Goal: Task Accomplishment & Management: Use online tool/utility

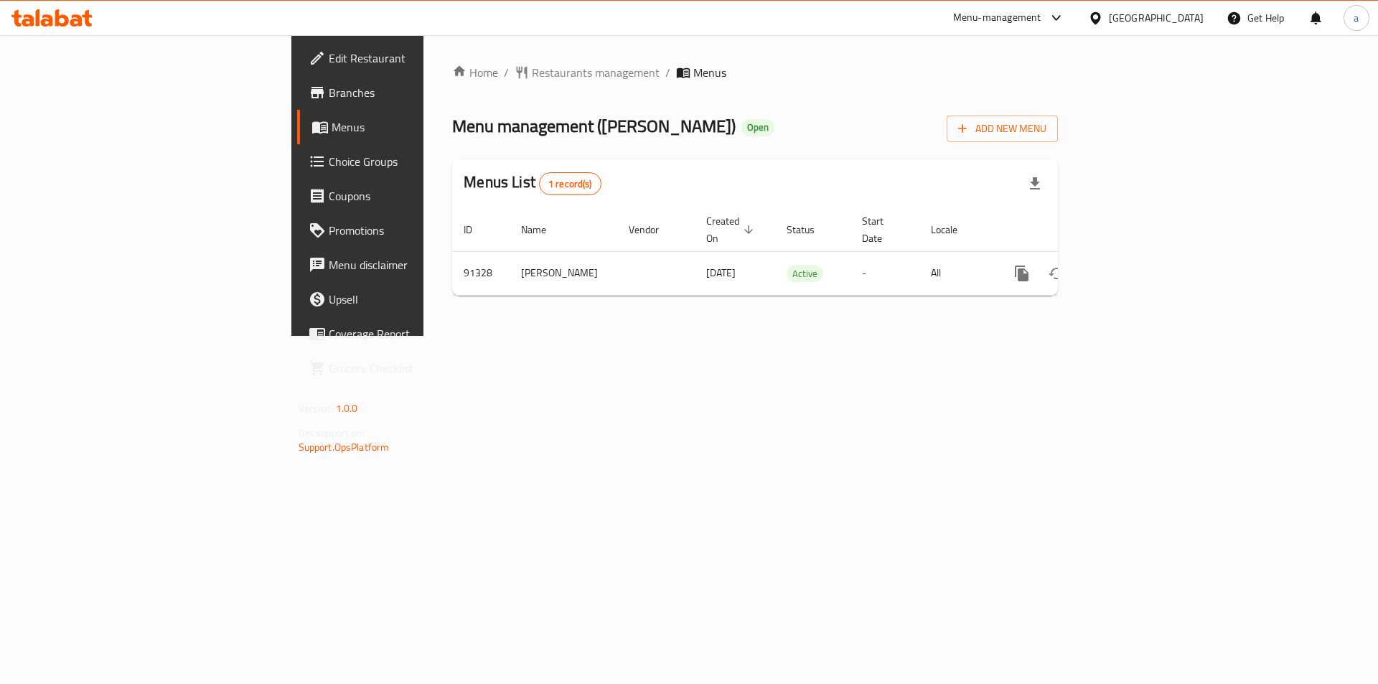
click at [297, 103] on link "Branches" at bounding box center [409, 92] width 225 height 34
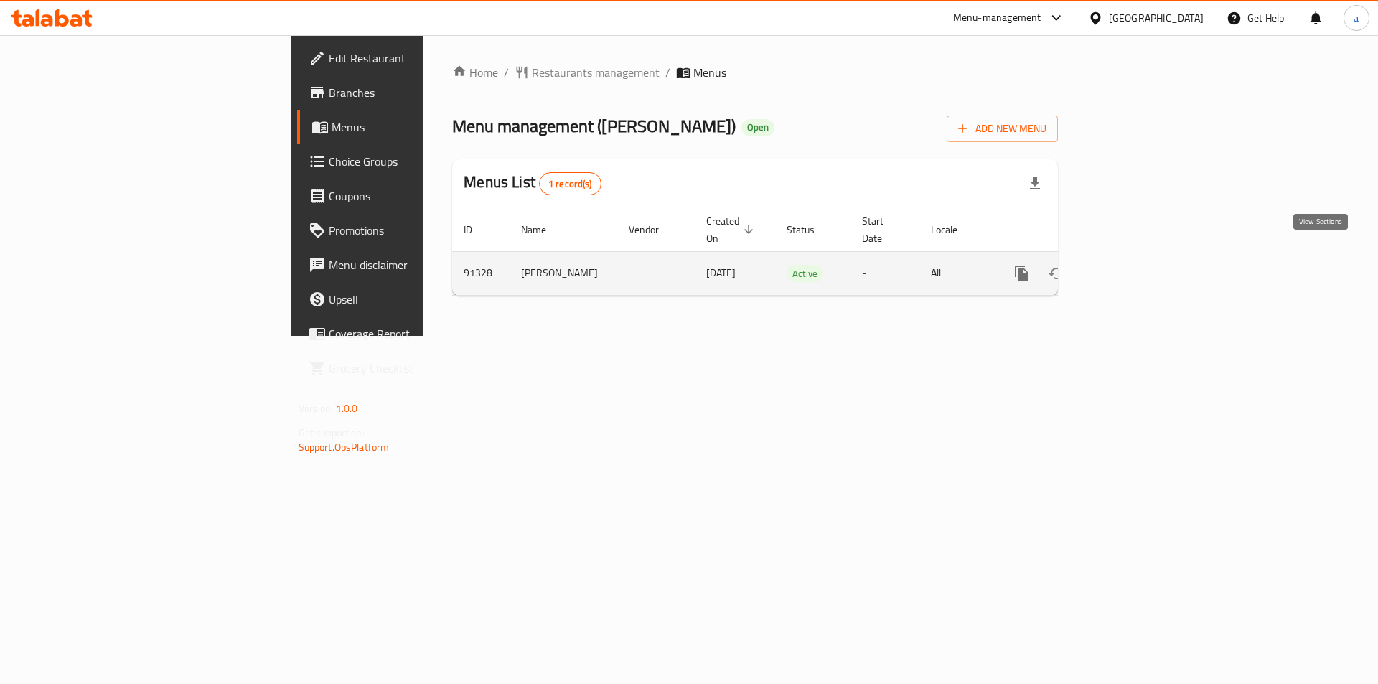
click at [1143, 260] on link "enhanced table" at bounding box center [1125, 273] width 34 height 34
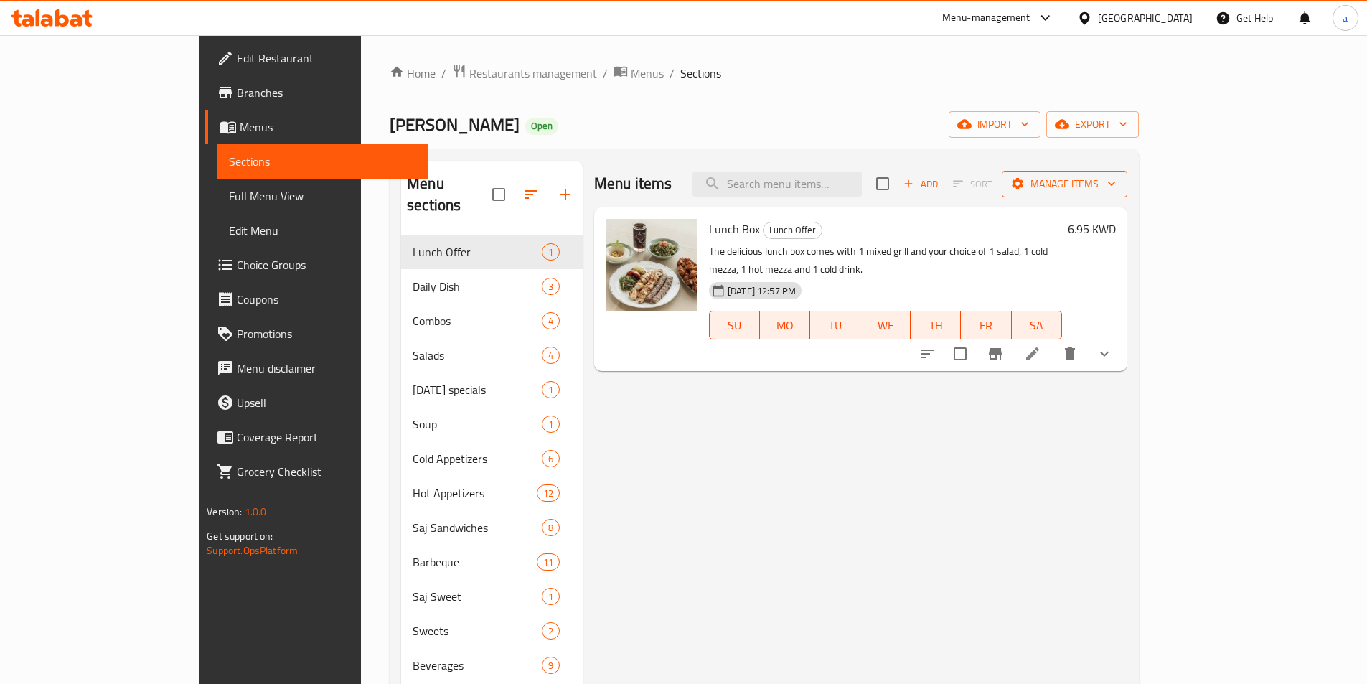
click at [1128, 194] on button "Manage items" at bounding box center [1065, 184] width 126 height 27
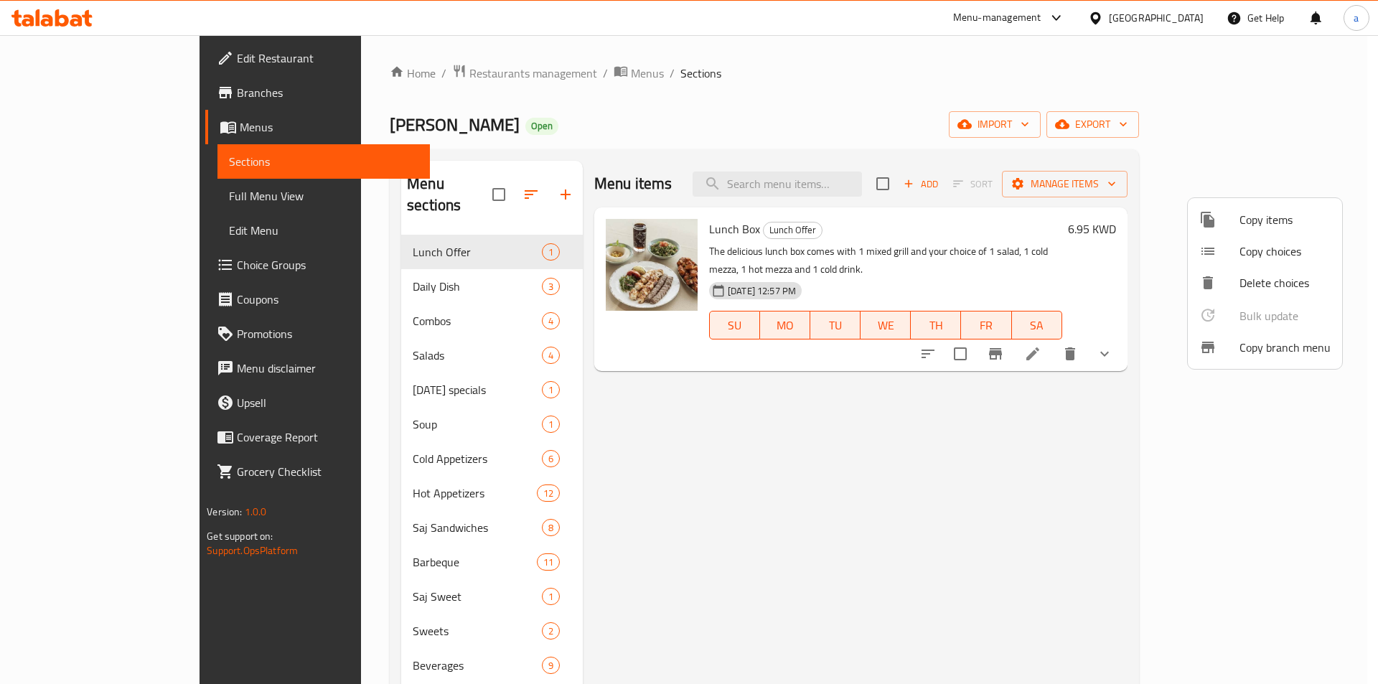
click at [1259, 356] on span "Copy branch menu" at bounding box center [1285, 347] width 91 height 17
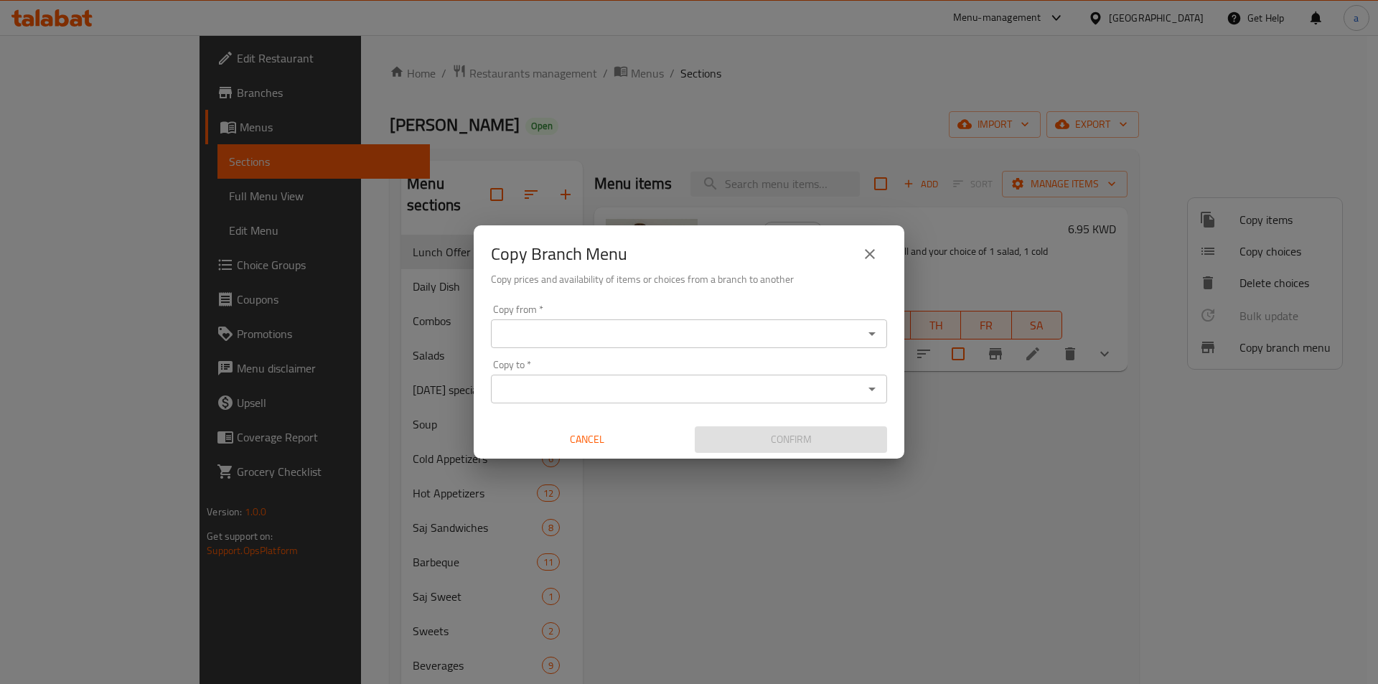
click at [569, 324] on input "Copy from   *" at bounding box center [677, 334] width 364 height 20
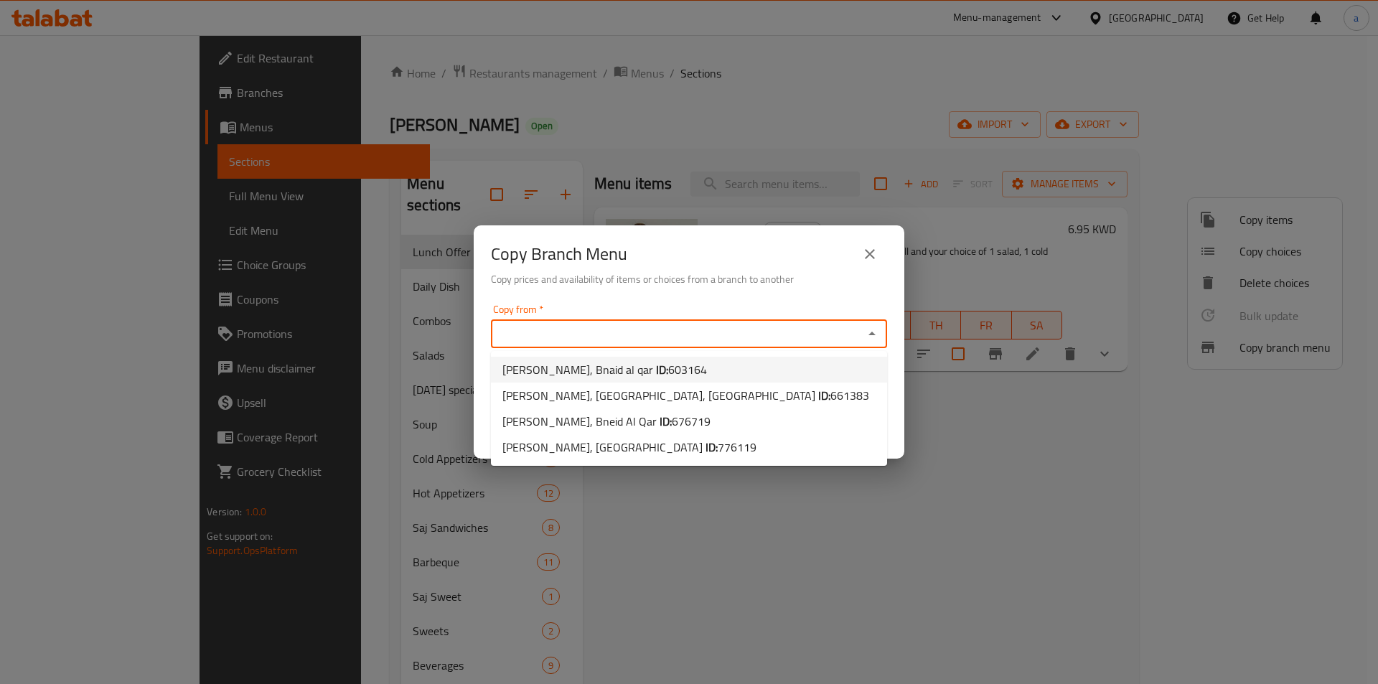
click at [612, 368] on span "Ahwet Zeitouna, Bnaid al qar ID: 603164" at bounding box center [604, 369] width 205 height 17
type input "Ahwet Zeitouna, Bnaid al qar"
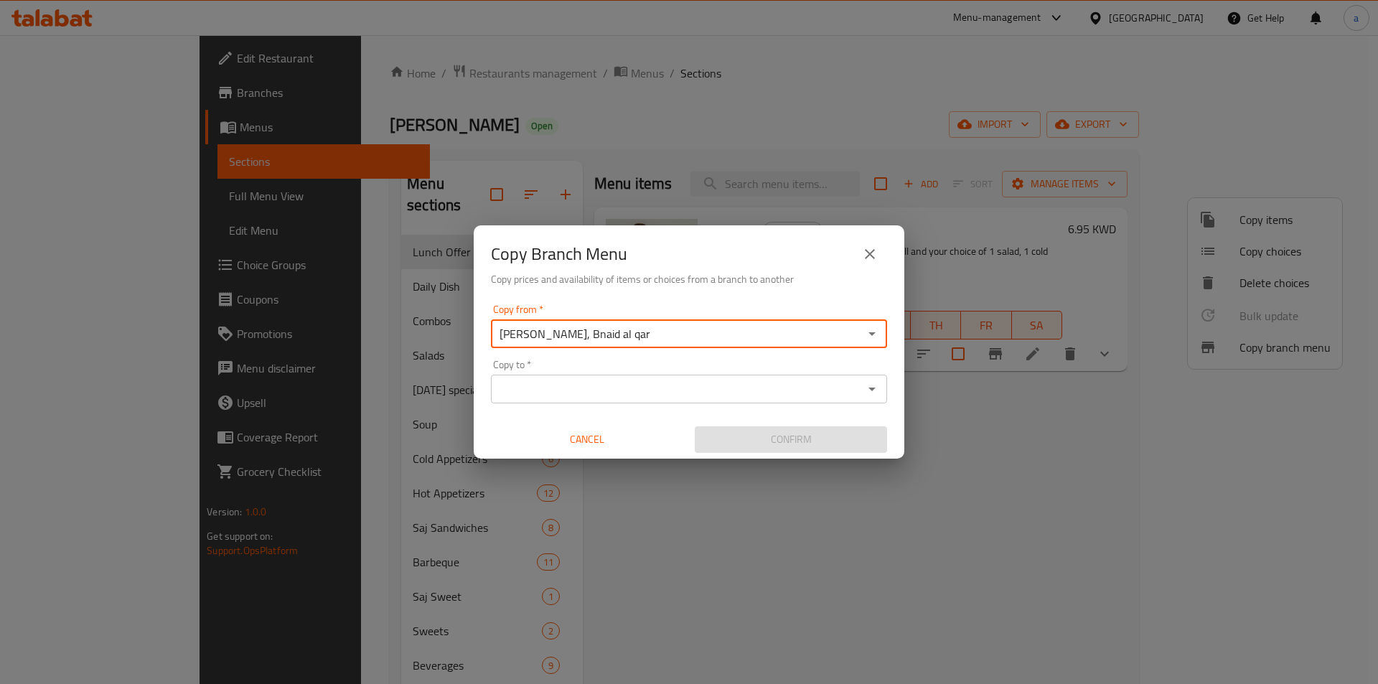
drag, startPoint x: 602, startPoint y: 388, endPoint x: 609, endPoint y: 403, distance: 16.4
click at [609, 396] on input "Copy to   *" at bounding box center [677, 389] width 364 height 20
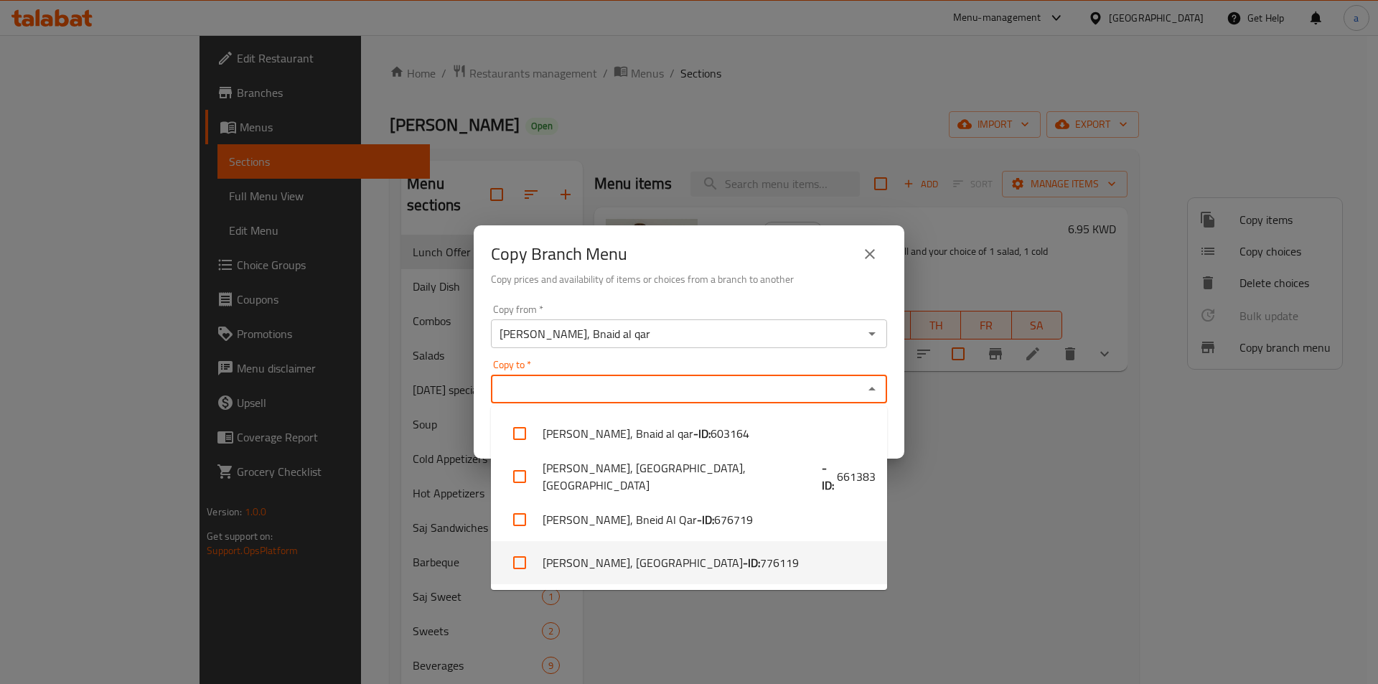
click at [605, 572] on li "Ahwet Zeitouna, Mahboula - ID: 776119" at bounding box center [689, 562] width 396 height 43
checkbox input "true"
click at [705, 639] on div "Copy Branch Menu Copy prices and availability of items or choices from a branch…" at bounding box center [689, 342] width 1378 height 684
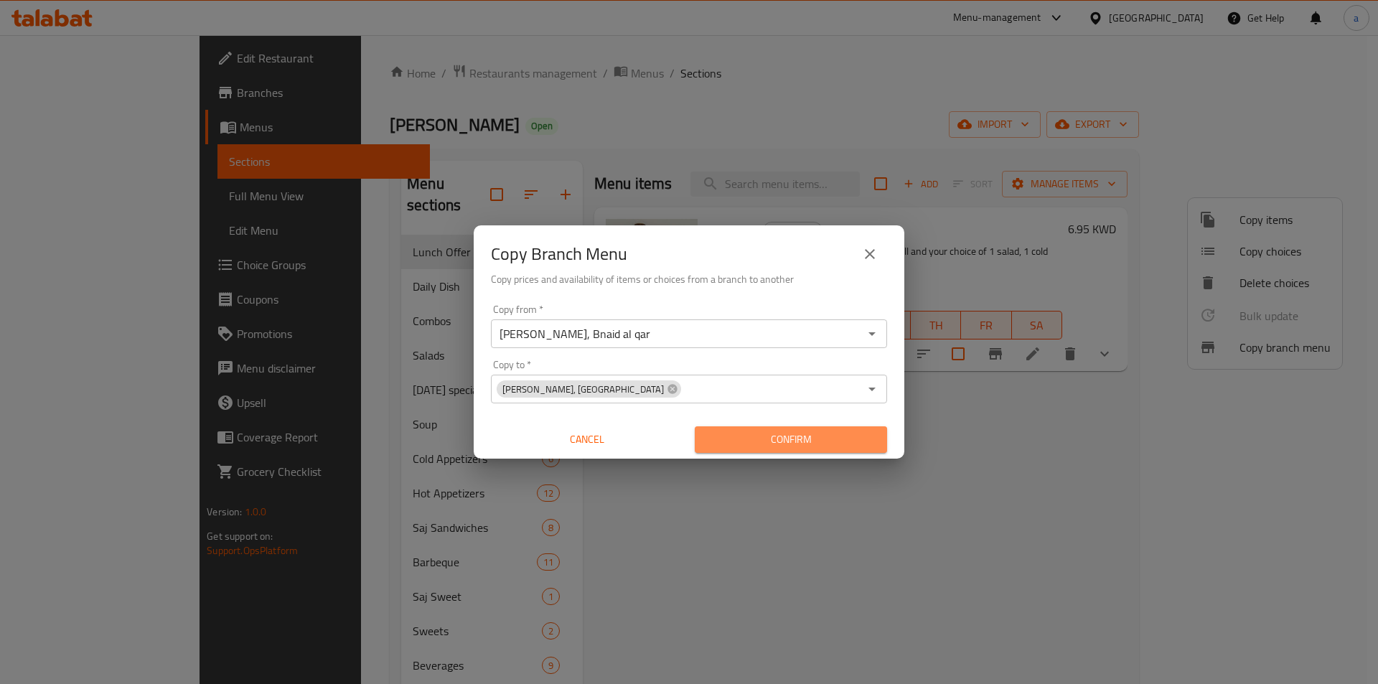
click at [755, 440] on span "Confirm" at bounding box center [790, 440] width 169 height 18
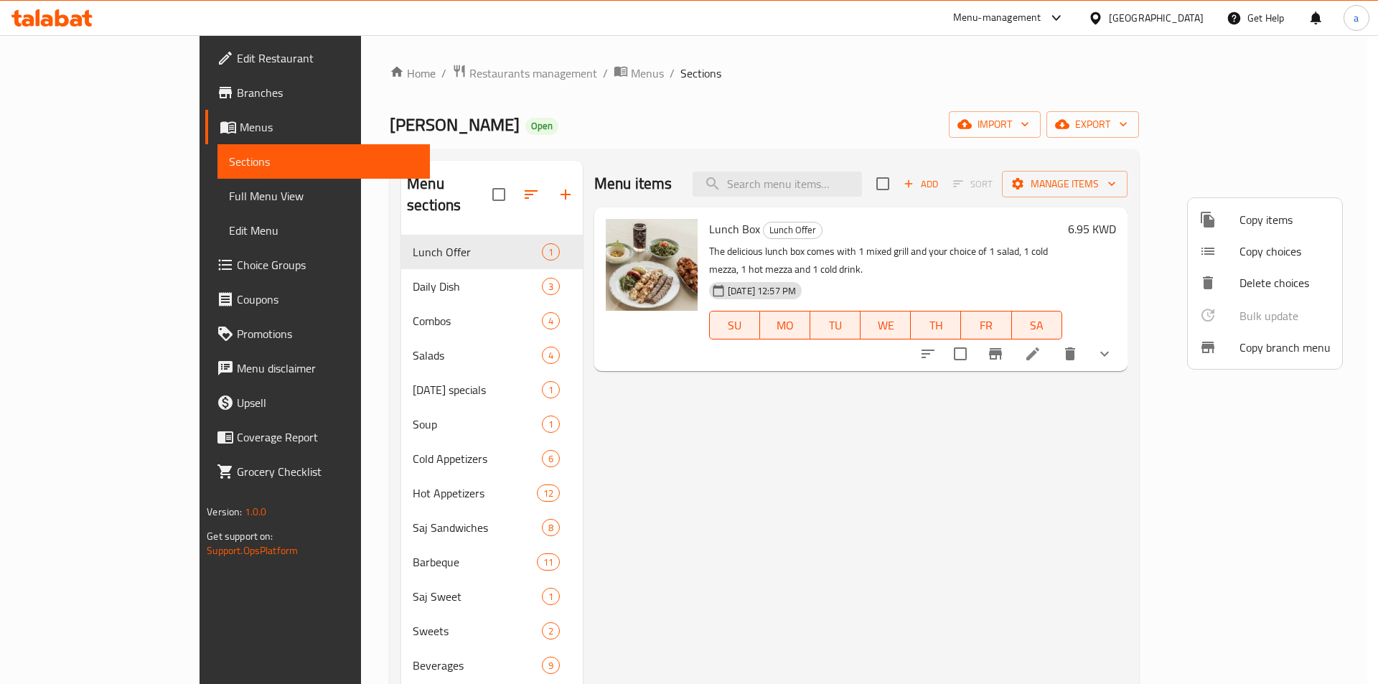
click at [854, 532] on div at bounding box center [689, 342] width 1378 height 684
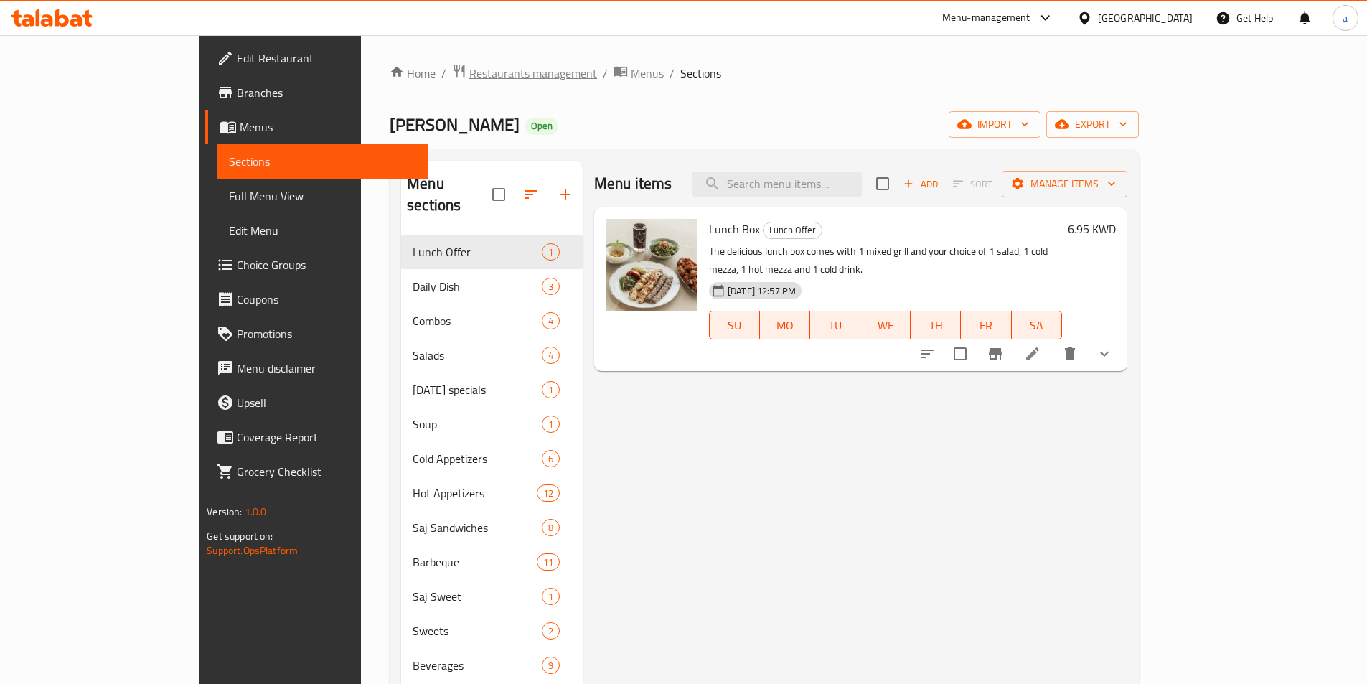
click at [469, 79] on span "Restaurants management" at bounding box center [533, 73] width 128 height 17
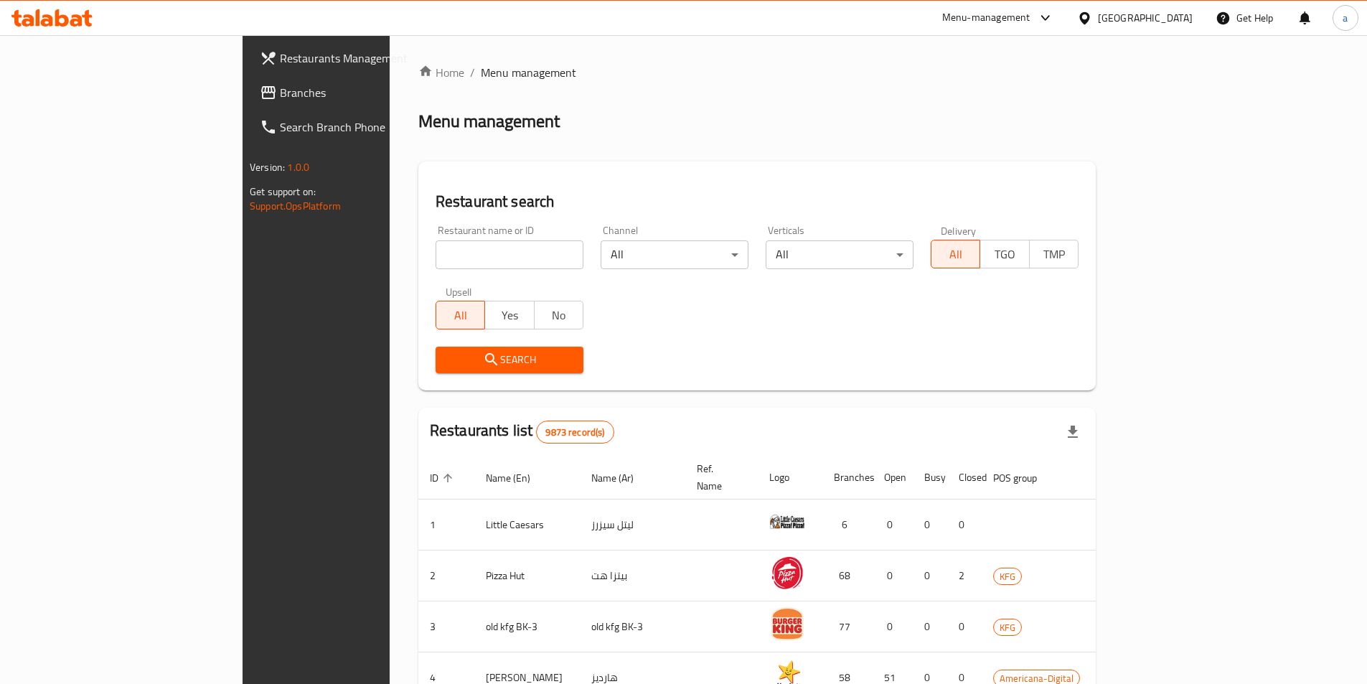
click at [1186, 22] on div "Kuwait" at bounding box center [1145, 18] width 95 height 16
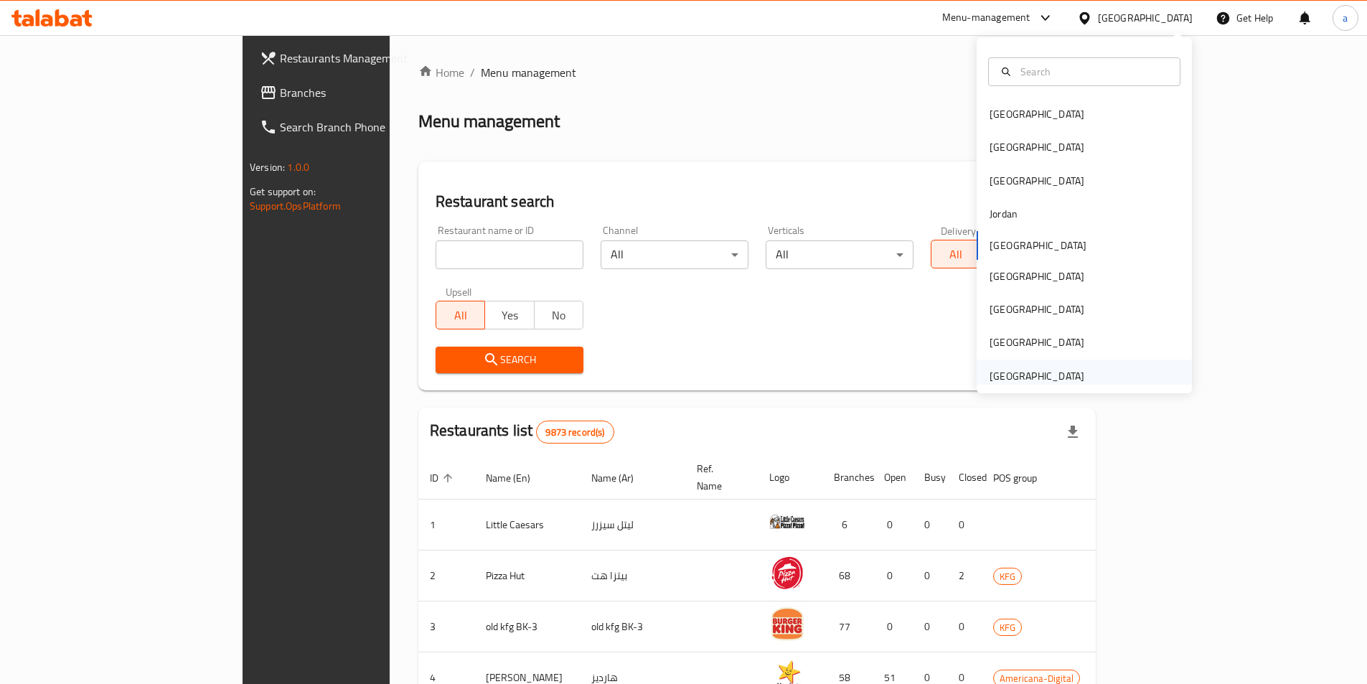
click at [1011, 381] on div "[GEOGRAPHIC_DATA]" at bounding box center [1037, 376] width 95 height 16
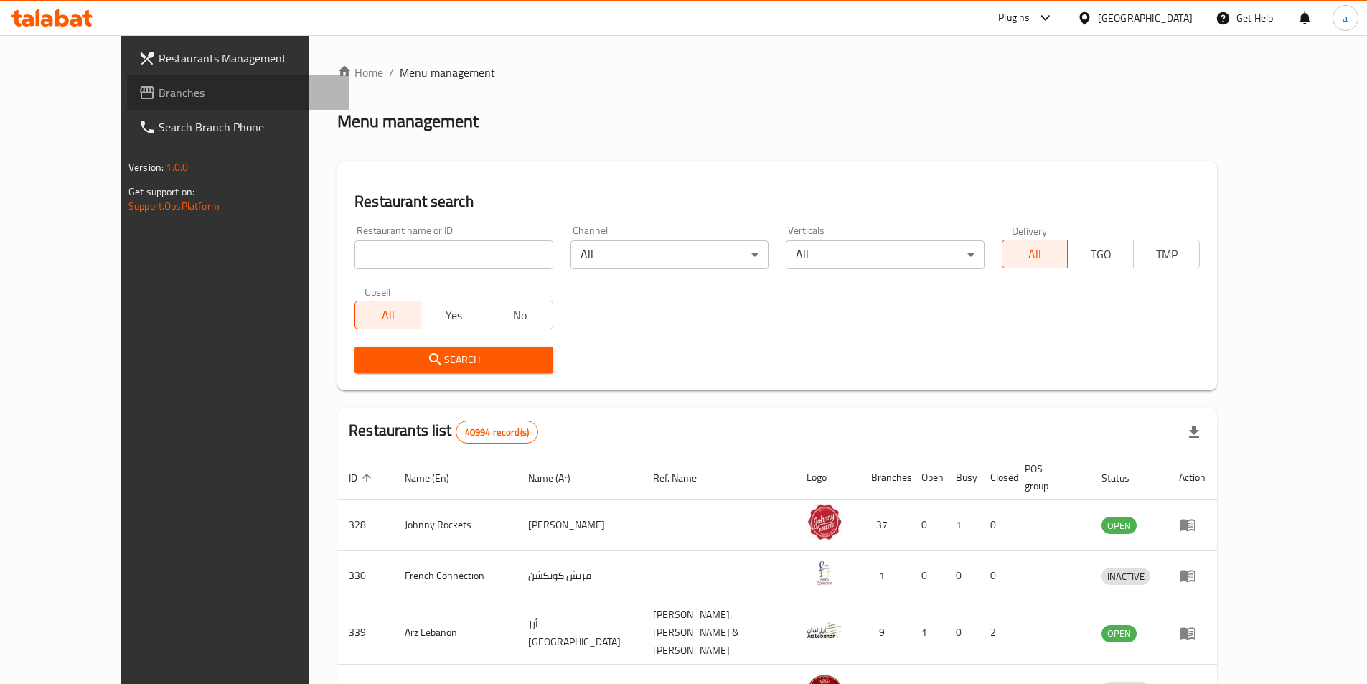
click at [159, 87] on span "Branches" at bounding box center [248, 92] width 179 height 17
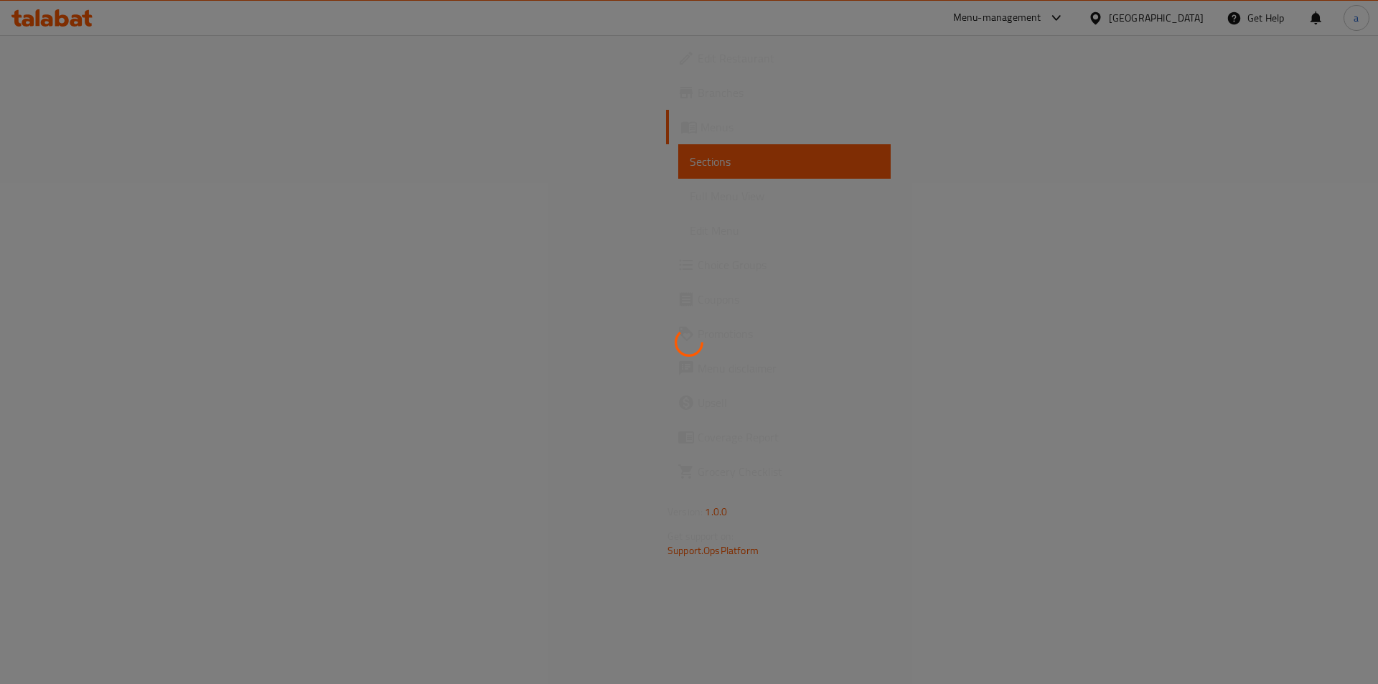
click at [98, 93] on div at bounding box center [689, 342] width 1378 height 684
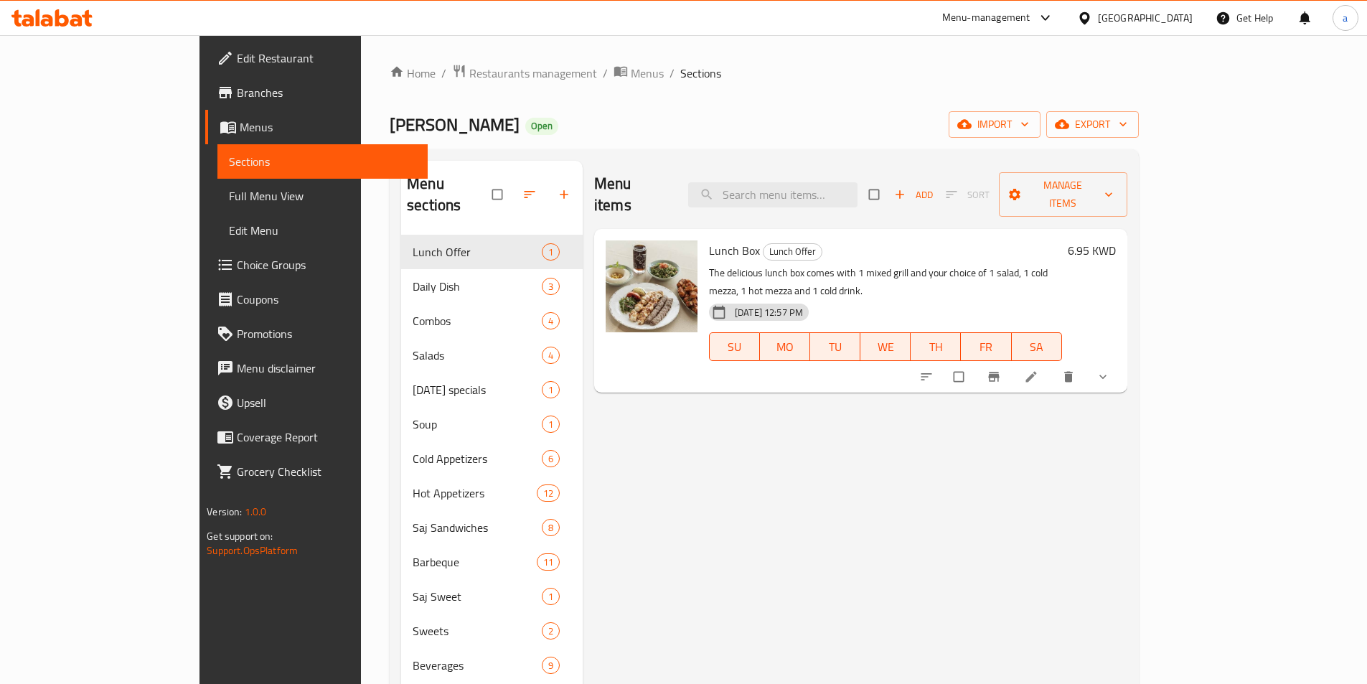
click at [237, 93] on span "Branches" at bounding box center [326, 92] width 179 height 17
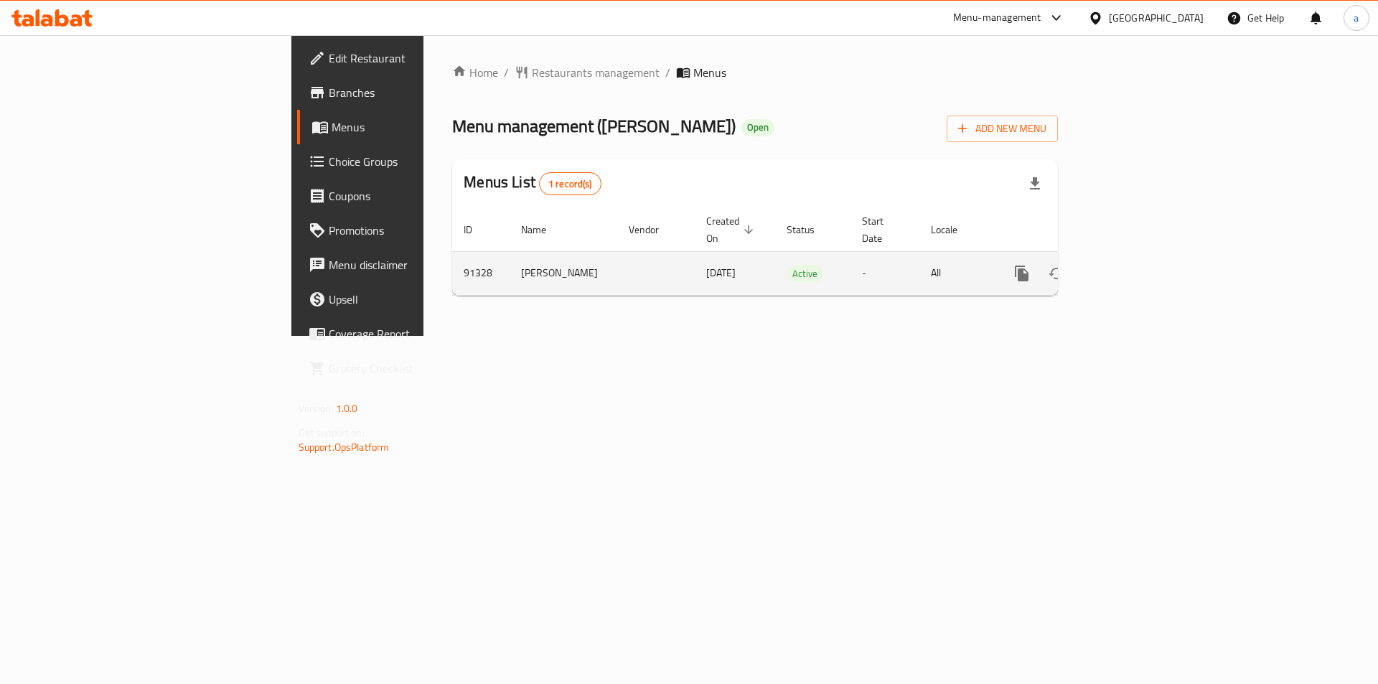
click at [1134, 265] on icon "enhanced table" at bounding box center [1125, 273] width 17 height 17
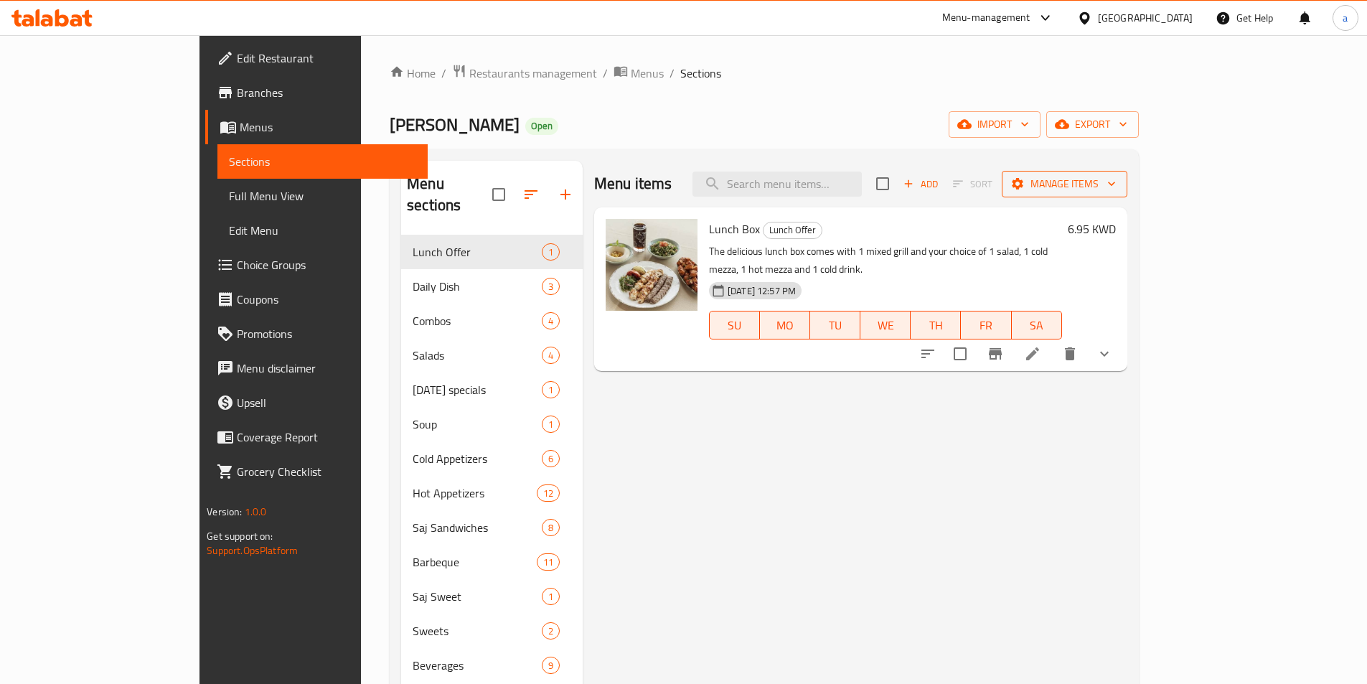
click at [1116, 184] on span "Manage items" at bounding box center [1065, 184] width 103 height 18
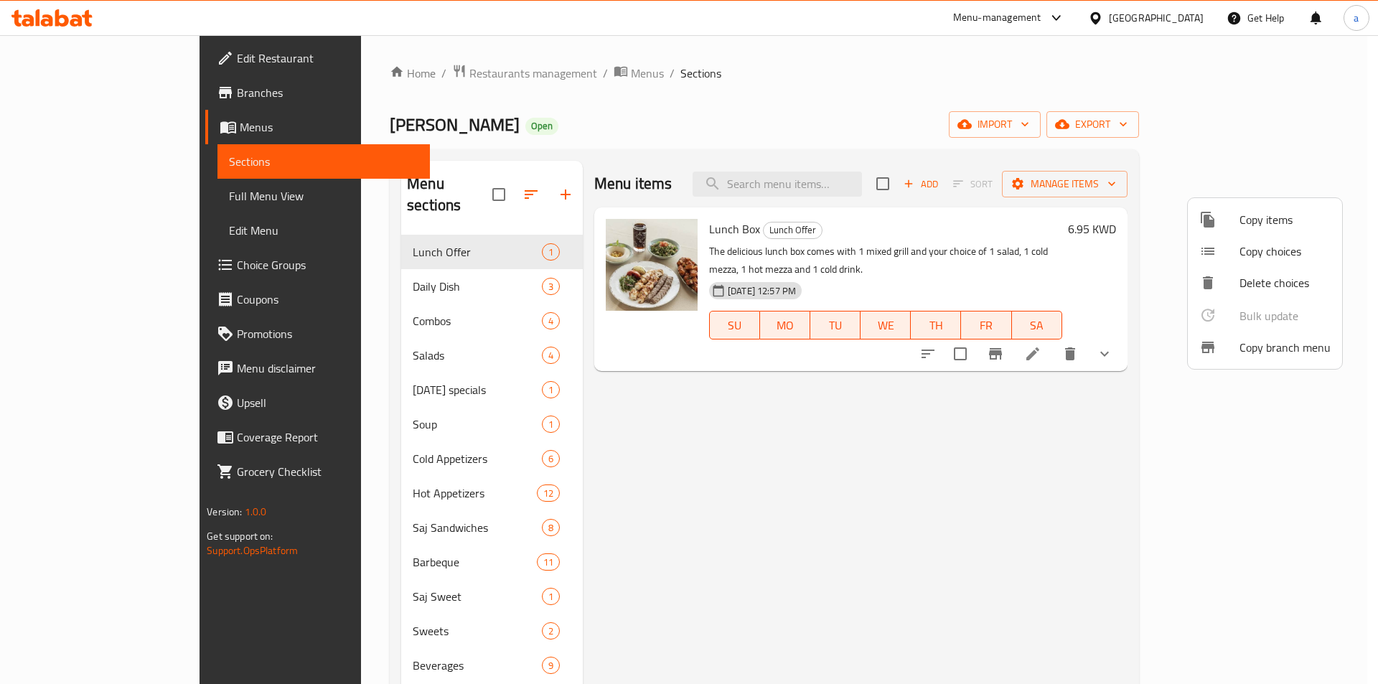
click at [1237, 343] on div at bounding box center [1219, 347] width 40 height 17
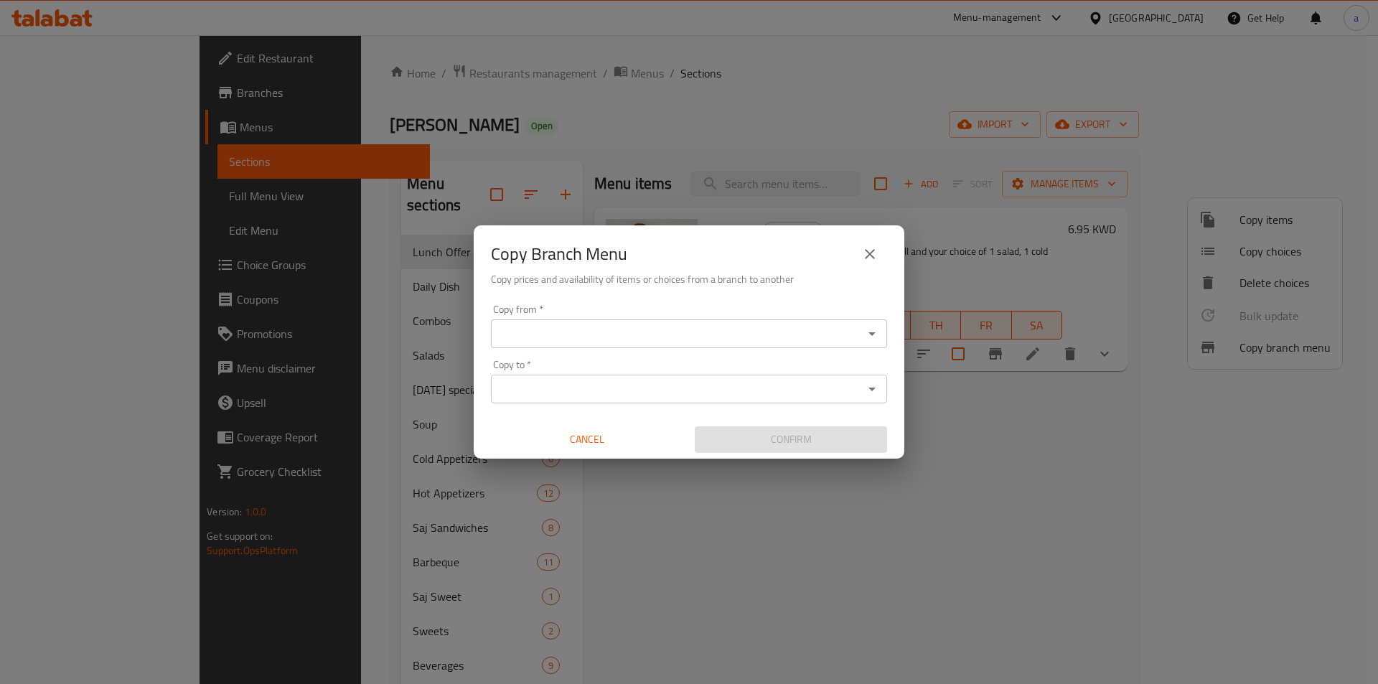
click at [591, 314] on div "Copy from   * Copy from *" at bounding box center [689, 326] width 396 height 44
click at [586, 345] on div "Copy from *" at bounding box center [689, 333] width 396 height 29
click at [607, 323] on div "Copy from *" at bounding box center [689, 333] width 396 height 29
click at [868, 341] on icon "Open" at bounding box center [872, 333] width 17 height 17
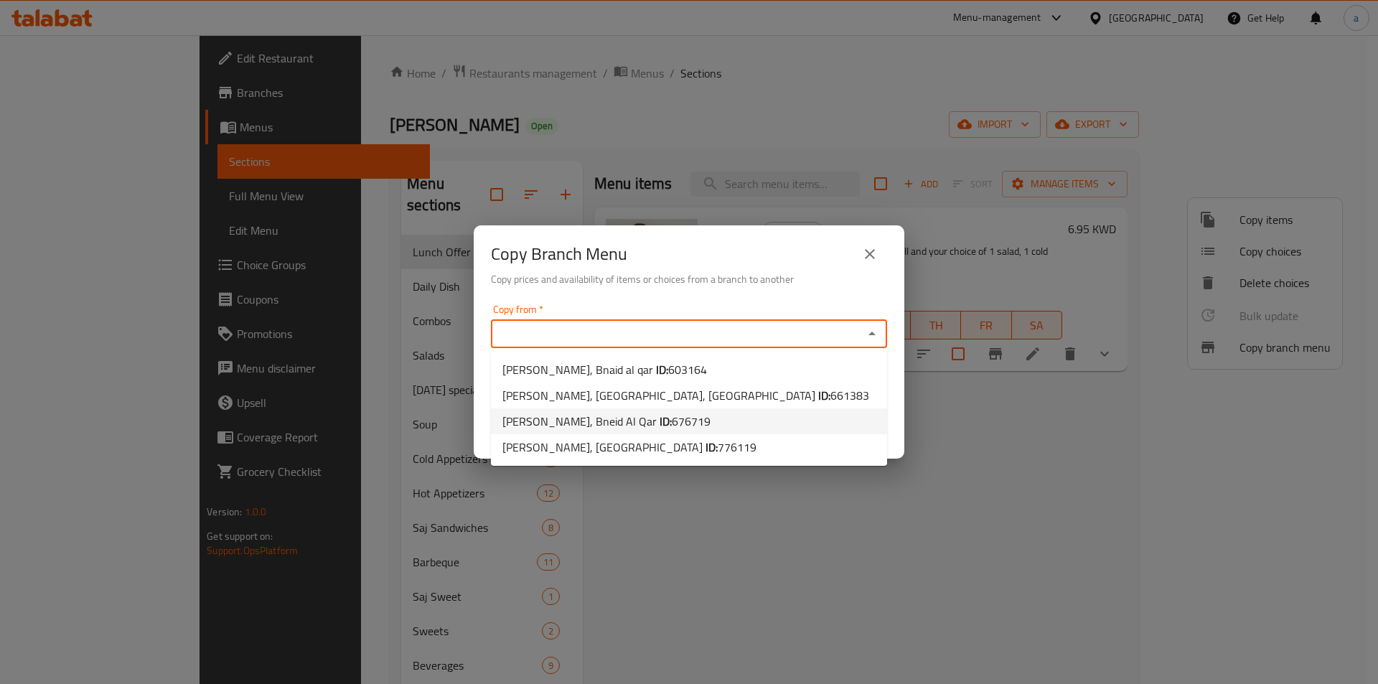
click at [711, 420] on li "Ahwet Zeitouna, Bneid Al Qar ID: 676719" at bounding box center [689, 421] width 396 height 26
type input "Ahwet Zeitouna, Bneid Al Qar"
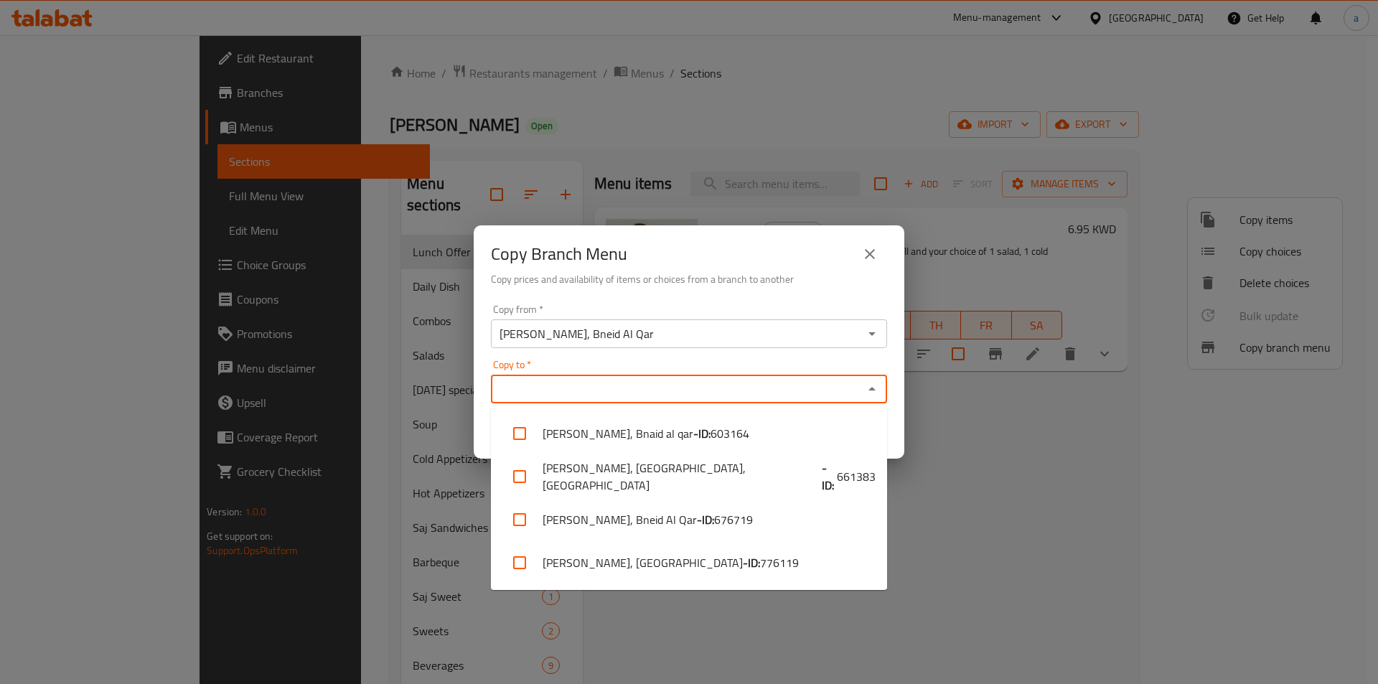
click at [720, 385] on input "Copy to   *" at bounding box center [677, 389] width 364 height 20
click at [760, 561] on span "776119" at bounding box center [779, 562] width 39 height 17
checkbox input "true"
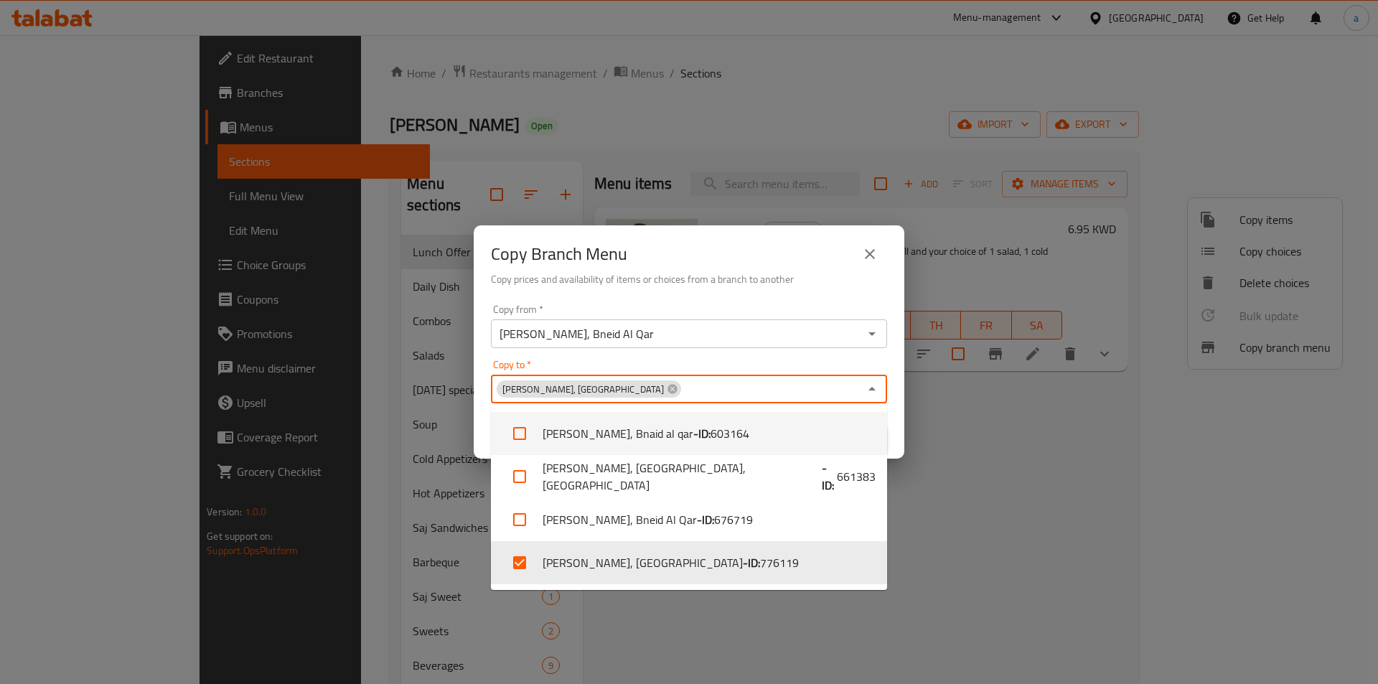
click at [1011, 464] on div "Copy Branch Menu Copy prices and availability of items or choices from a branch…" at bounding box center [689, 342] width 1378 height 684
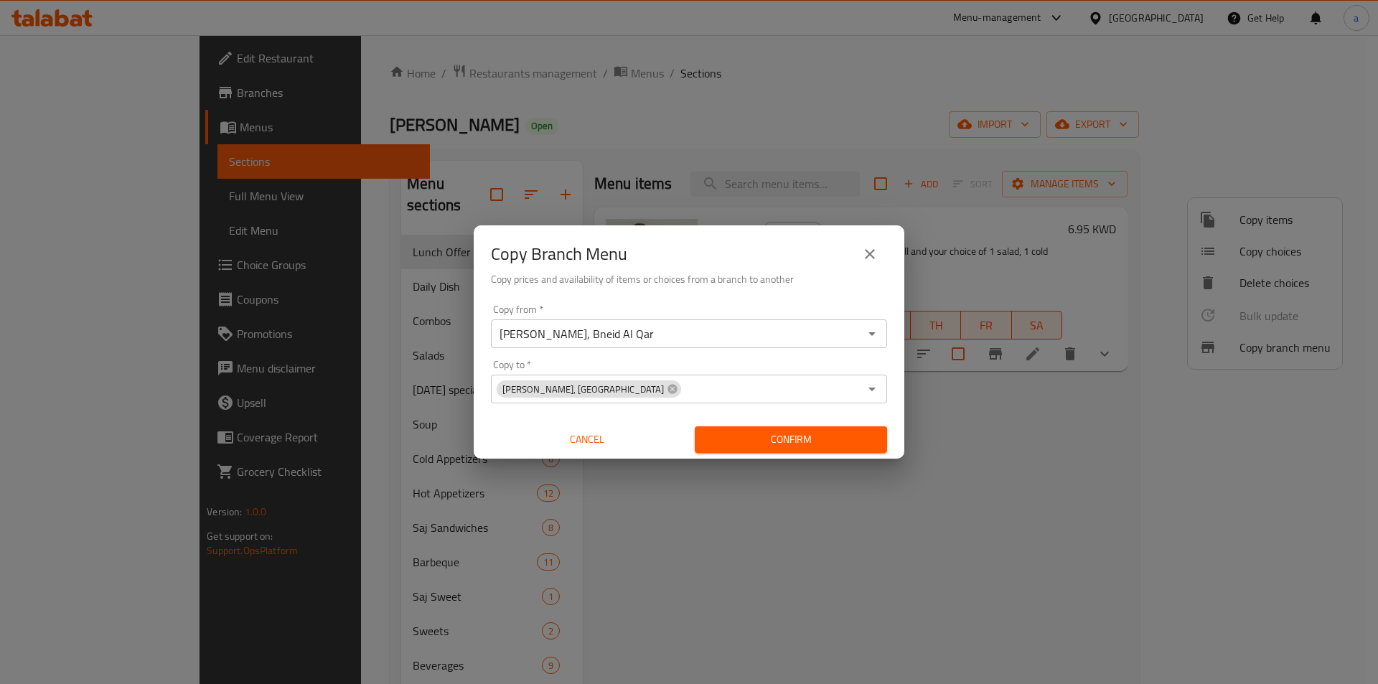
click at [816, 441] on span "Confirm" at bounding box center [790, 440] width 169 height 18
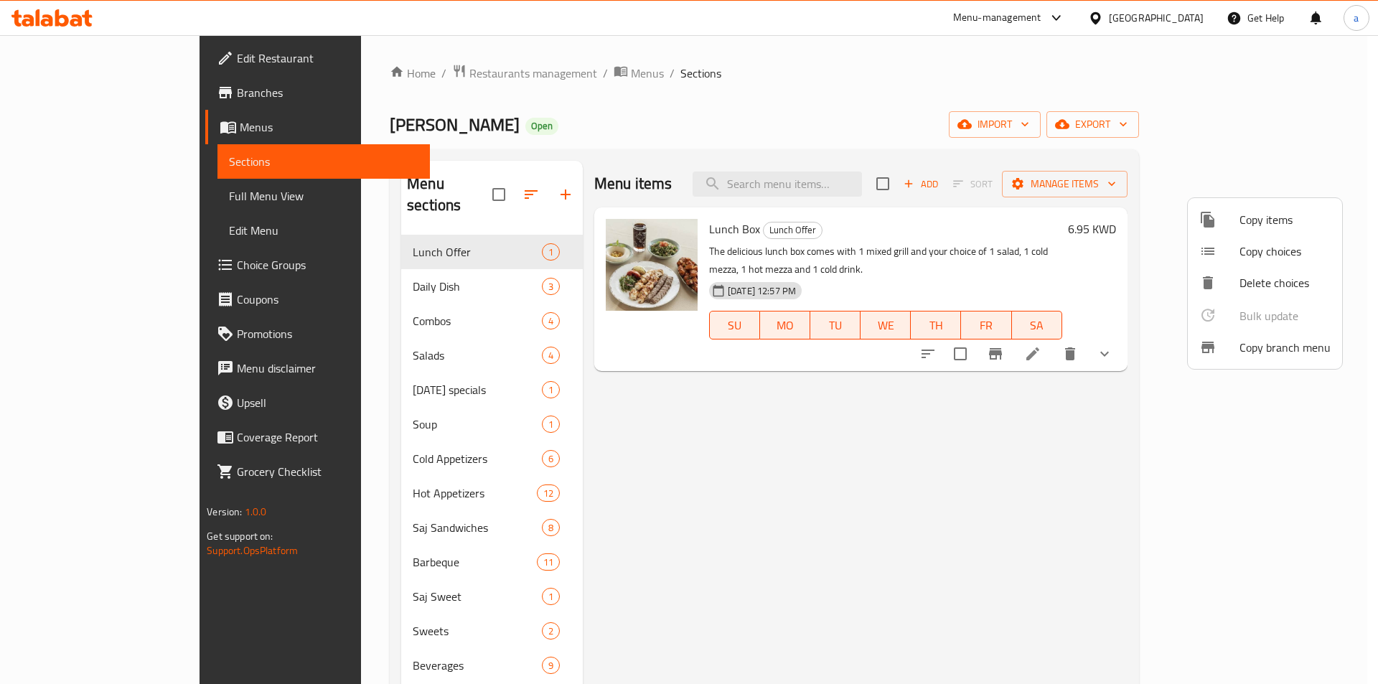
click at [107, 97] on div at bounding box center [689, 342] width 1378 height 684
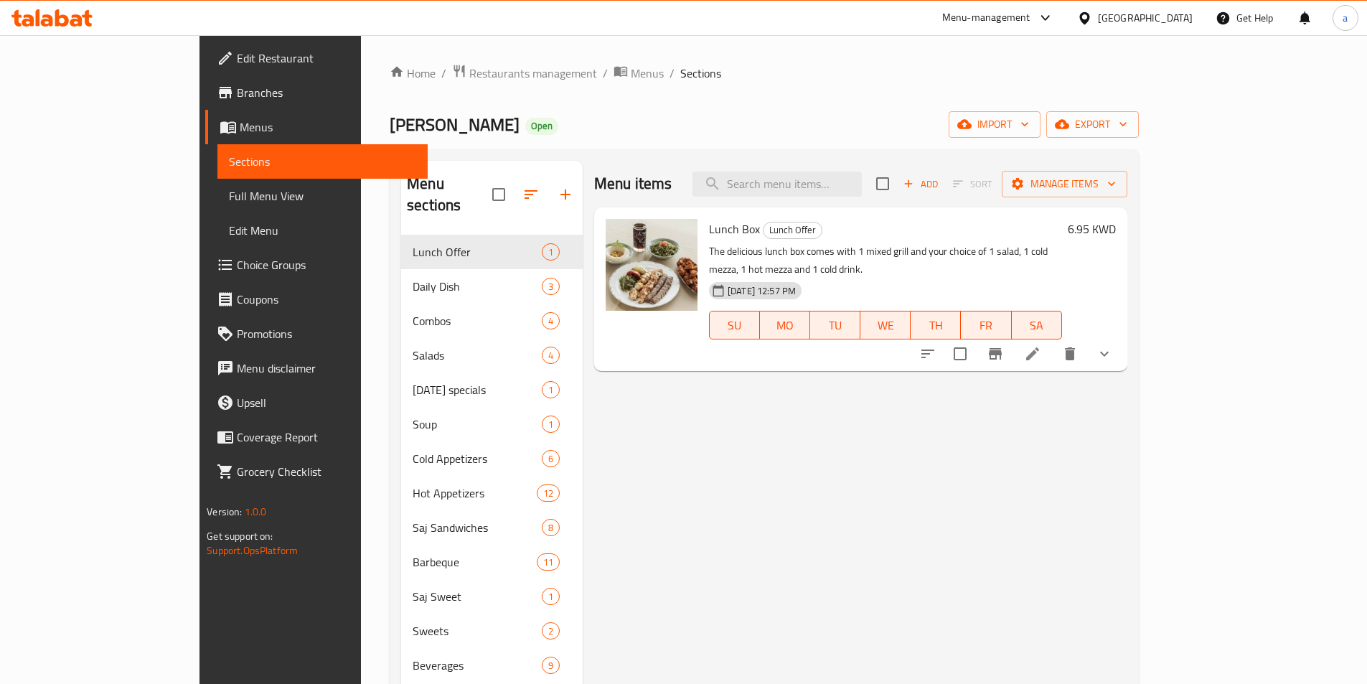
click at [237, 97] on span "Branches" at bounding box center [326, 92] width 179 height 17
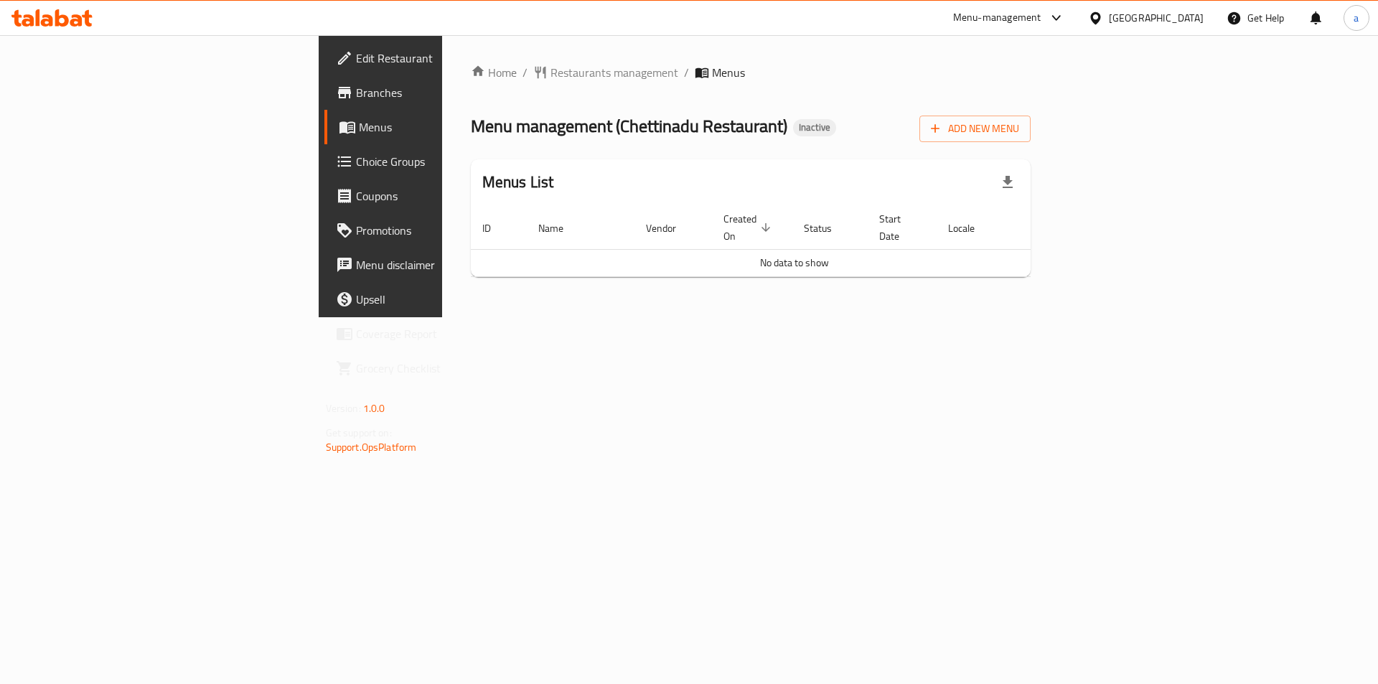
click at [530, 317] on div "Home / Restaurants management / Menus Menu management ( Chettinadu Restaurant )…" at bounding box center [751, 176] width 618 height 282
click at [552, 317] on div "Home / Restaurants management / Menus Menu management ( Chettinadu Restaurant )…" at bounding box center [751, 176] width 618 height 282
click at [647, 317] on div "Home / Restaurants management / Menus Menu management ( Chettinadu Restaurant )…" at bounding box center [751, 176] width 618 height 282
click at [356, 96] on span "Branches" at bounding box center [447, 92] width 182 height 17
click at [956, 317] on div "Home / Restaurants management / Menus Menu management ( Chettinadu Restaurant )…" at bounding box center [751, 176] width 618 height 282
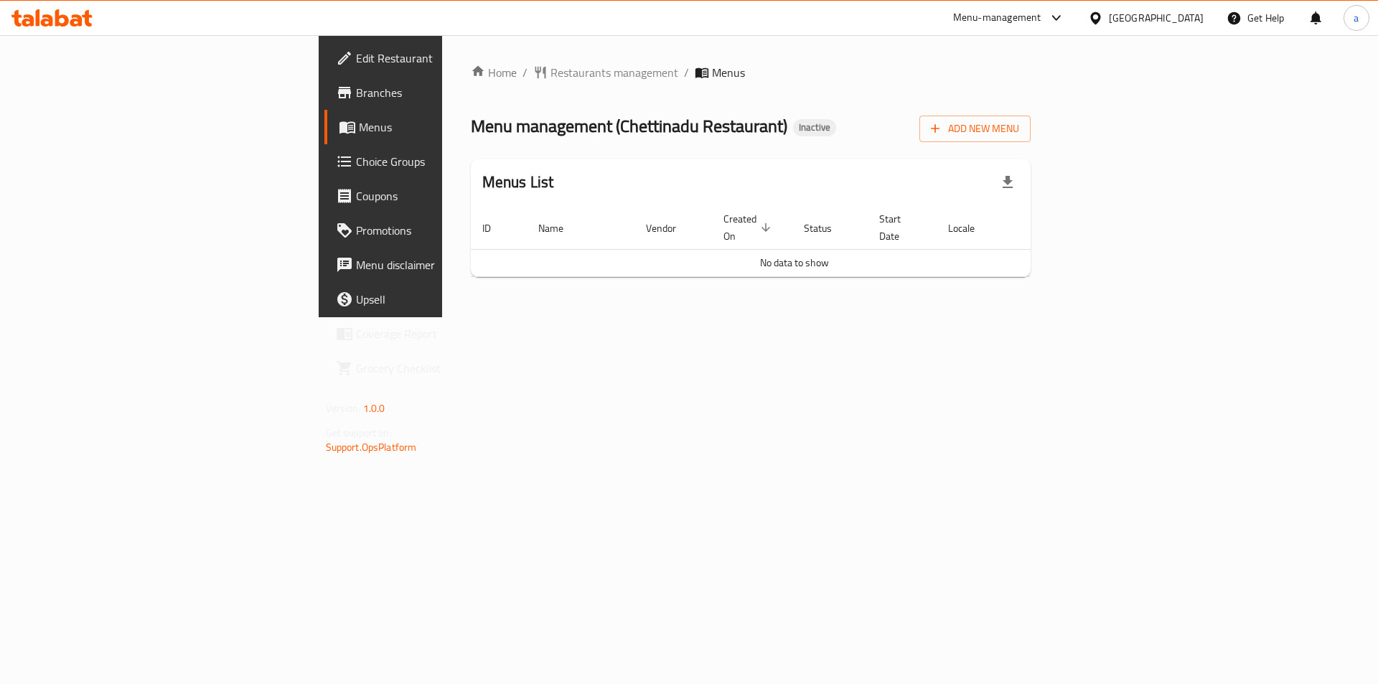
click at [956, 317] on div "Home / Restaurants management / Menus Menu management ( Chettinadu Restaurant )…" at bounding box center [751, 176] width 618 height 282
click at [356, 52] on span "Edit Restaurant" at bounding box center [447, 58] width 182 height 17
